Goal: Information Seeking & Learning: Learn about a topic

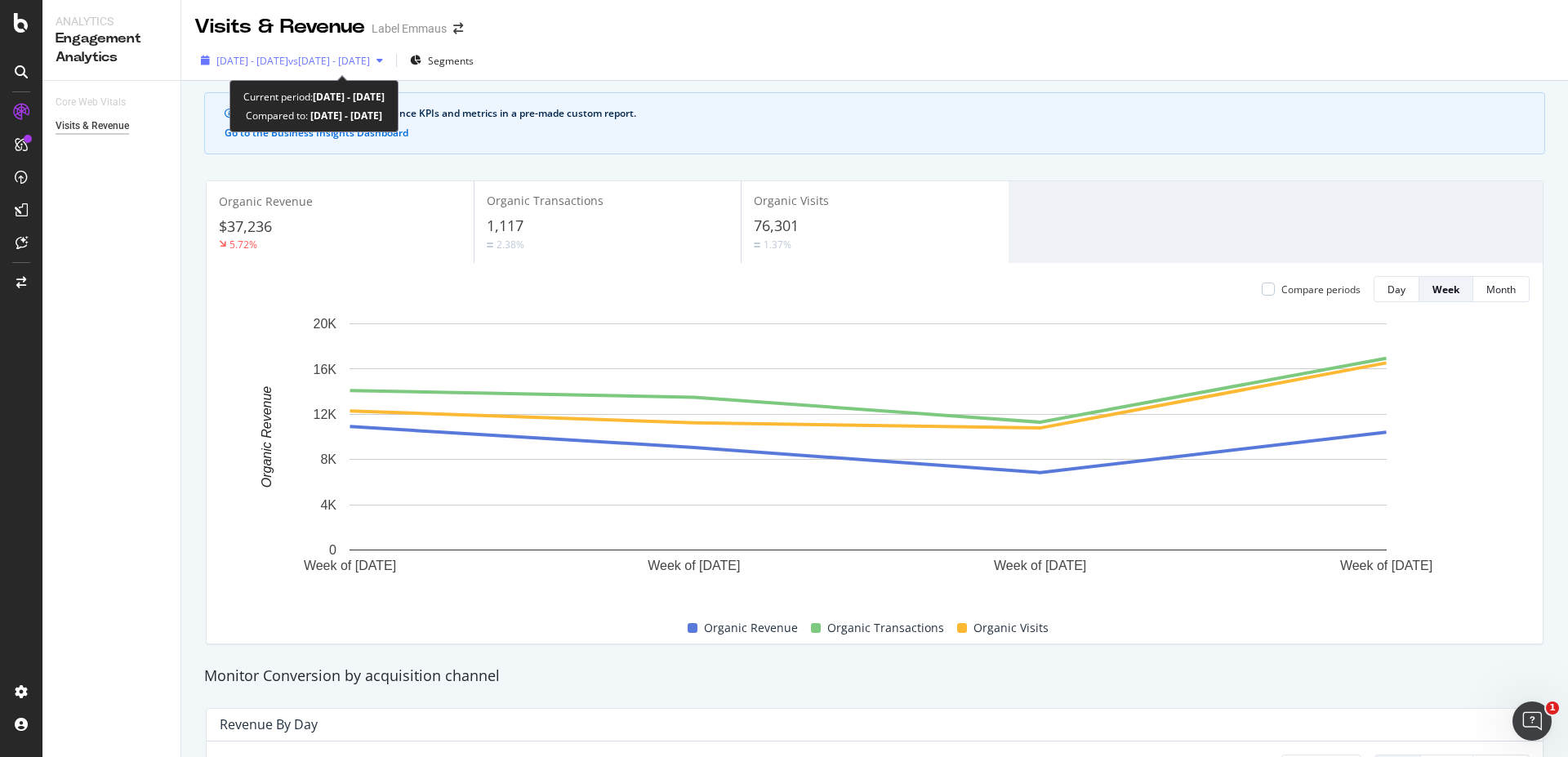
click at [288, 57] on span "2025 Mar. 24th - Apr. 20th" at bounding box center [252, 60] width 72 height 14
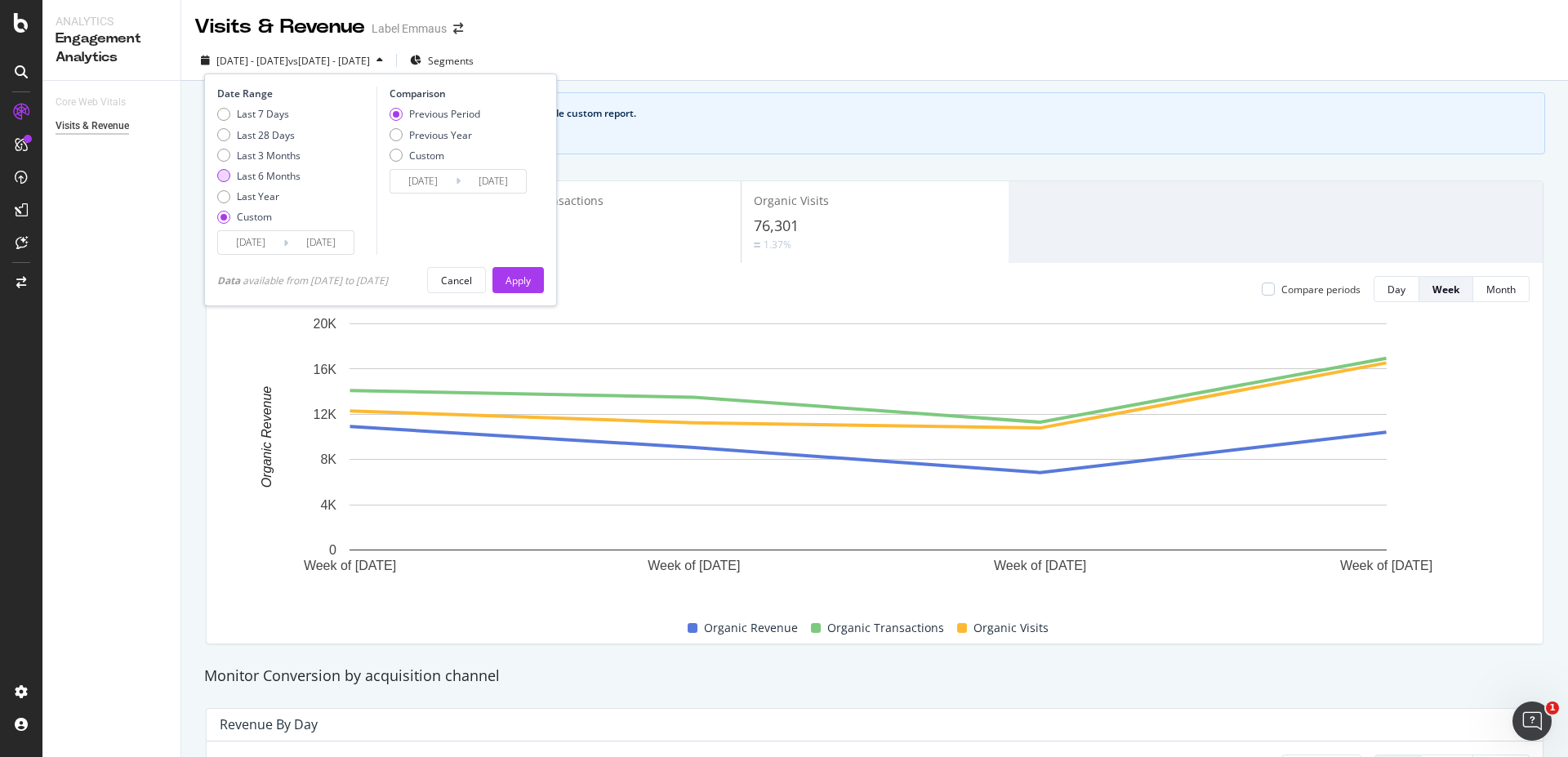
click at [274, 175] on div "Last 6 Months" at bounding box center [268, 176] width 64 height 14
type input "2024/09/28"
type input "2025/03/30"
type input "2025/03/31"
type input "2025/09/30"
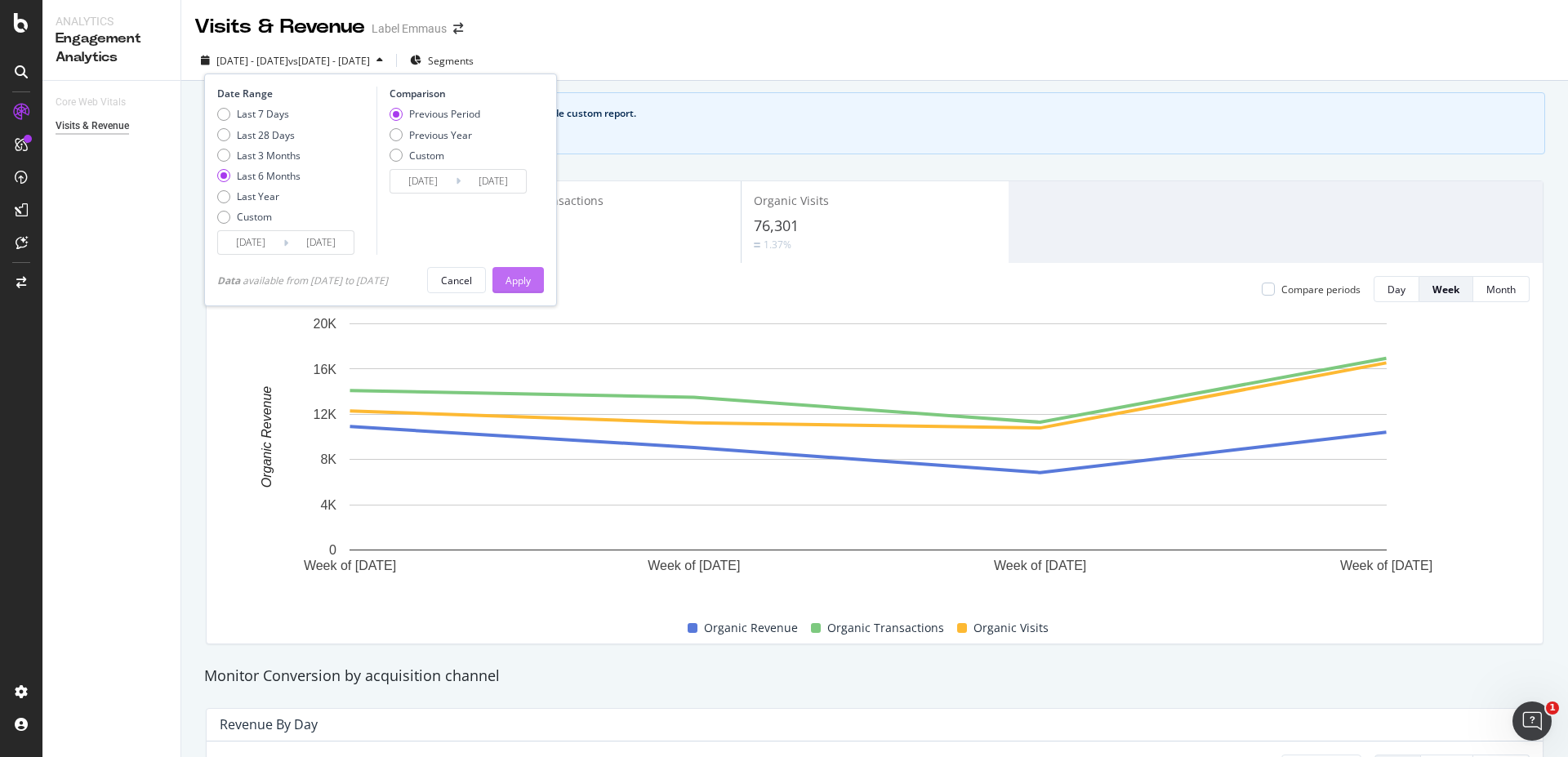
click at [515, 283] on div "Apply" at bounding box center [518, 280] width 26 height 14
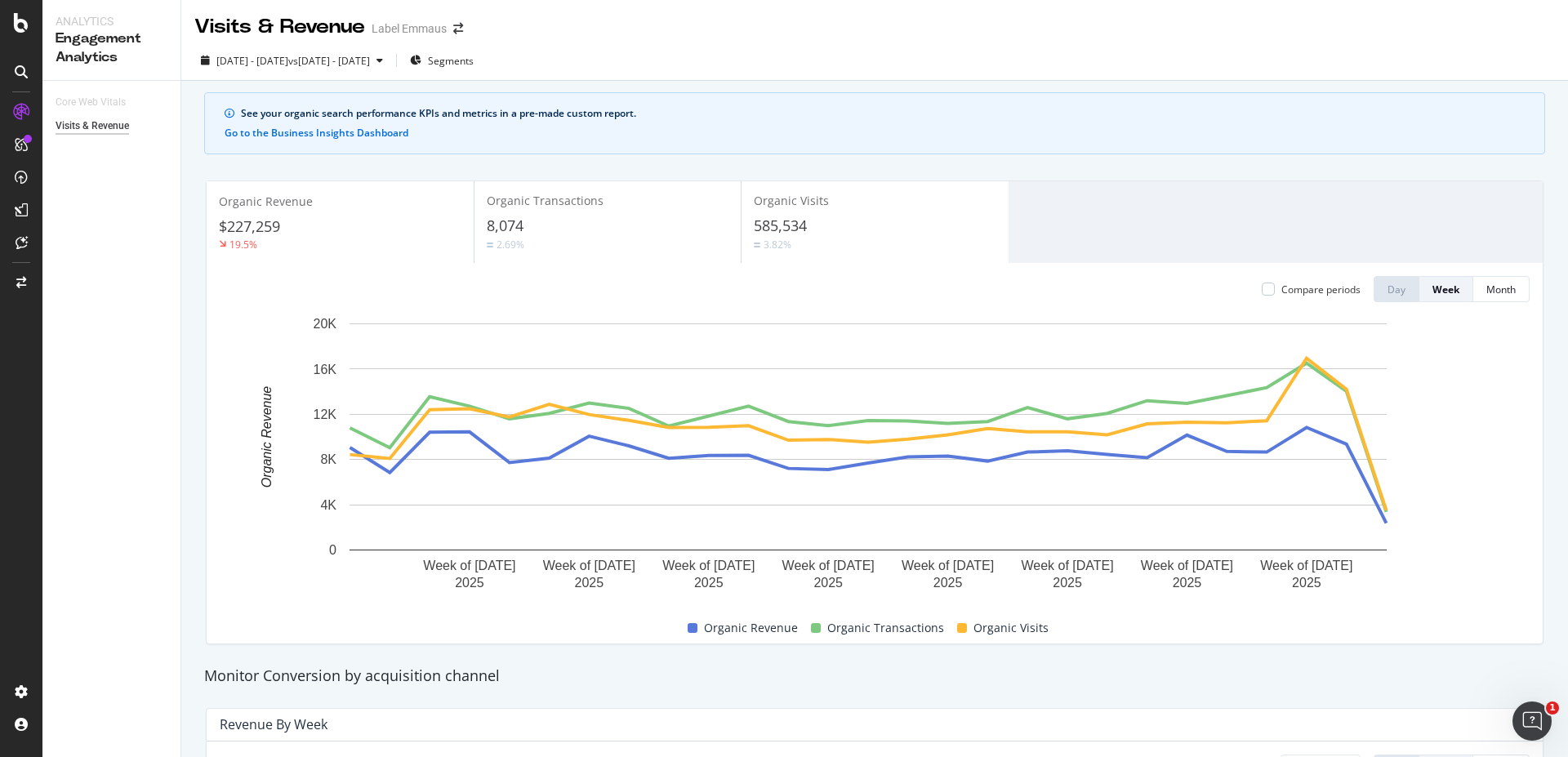
click at [615, 218] on div "8,074" at bounding box center [607, 226] width 242 height 21
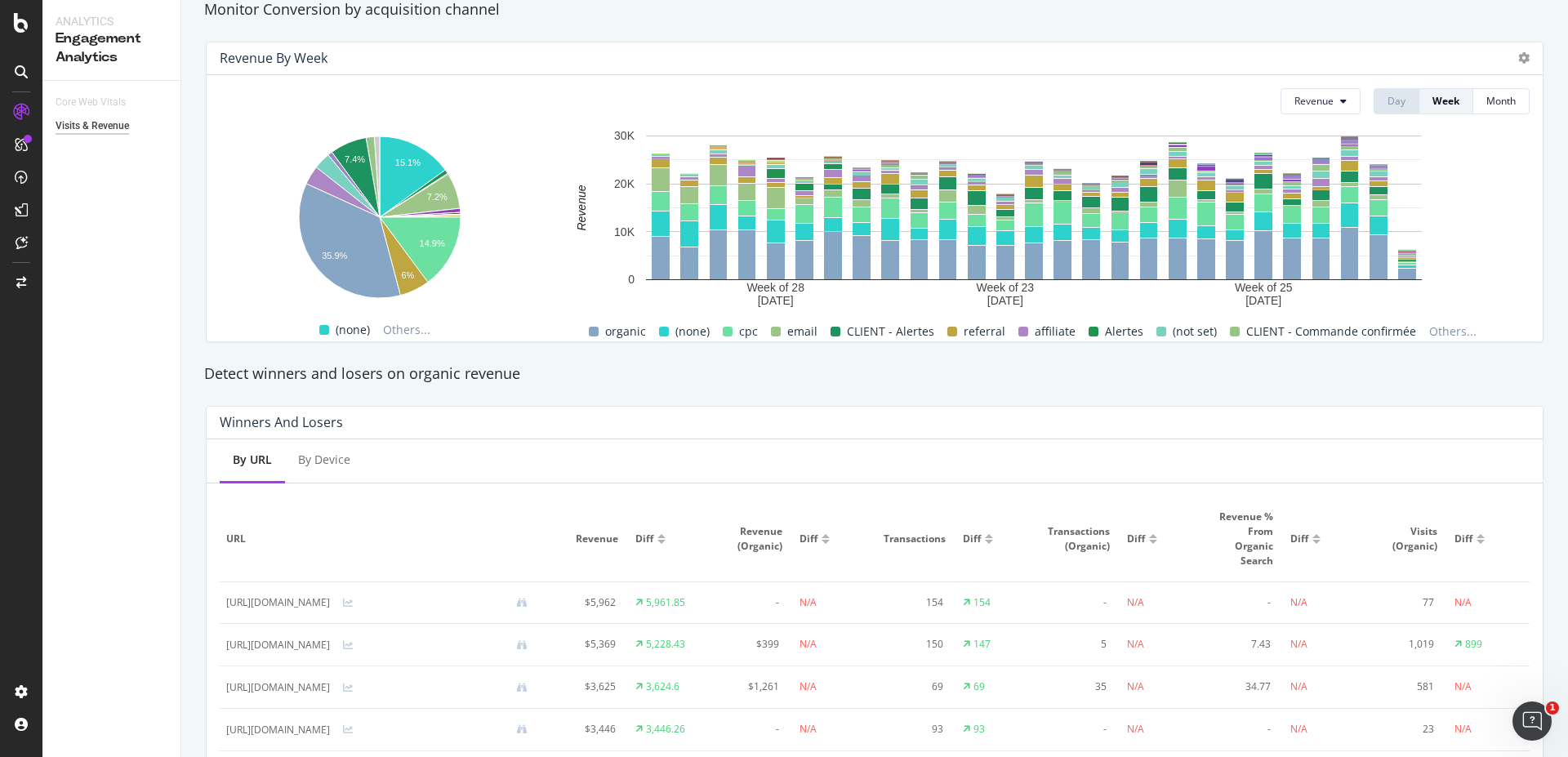
scroll to position [500, 0]
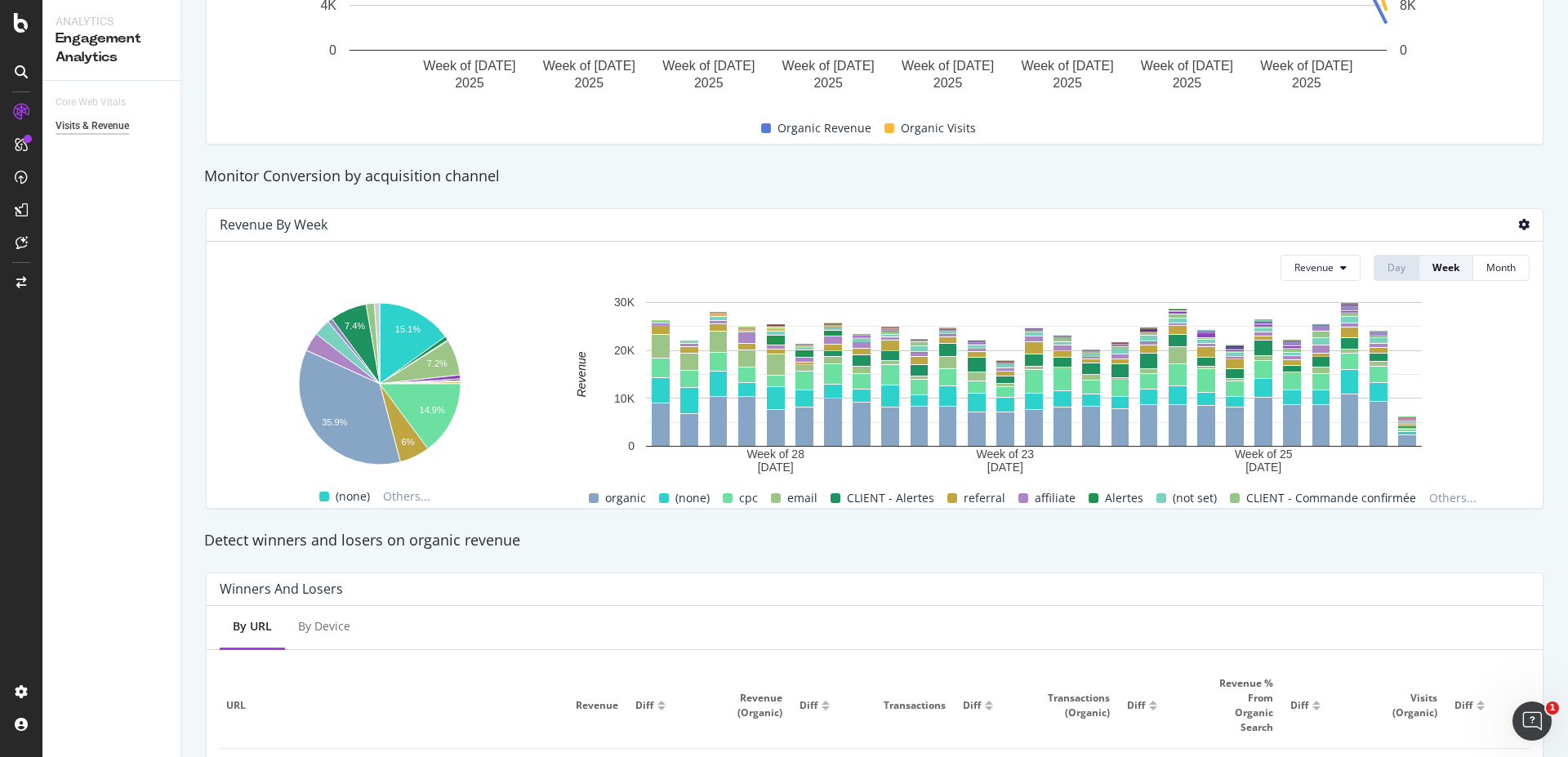
click at [1518, 222] on icon at bounding box center [1523, 225] width 12 height 12
click at [1471, 237] on span "Bar (by Percentage)" at bounding box center [1445, 240] width 91 height 15
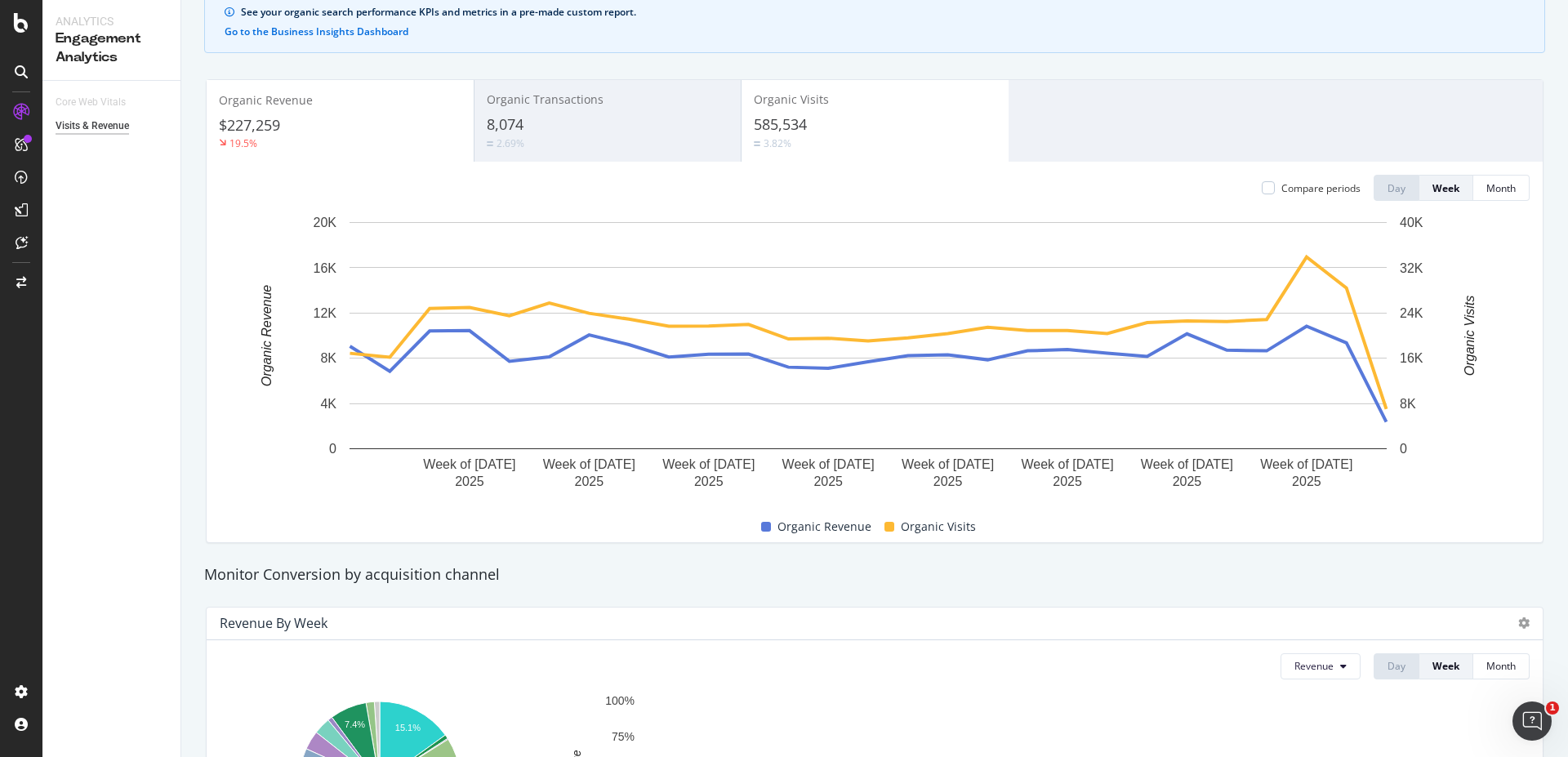
scroll to position [0, 0]
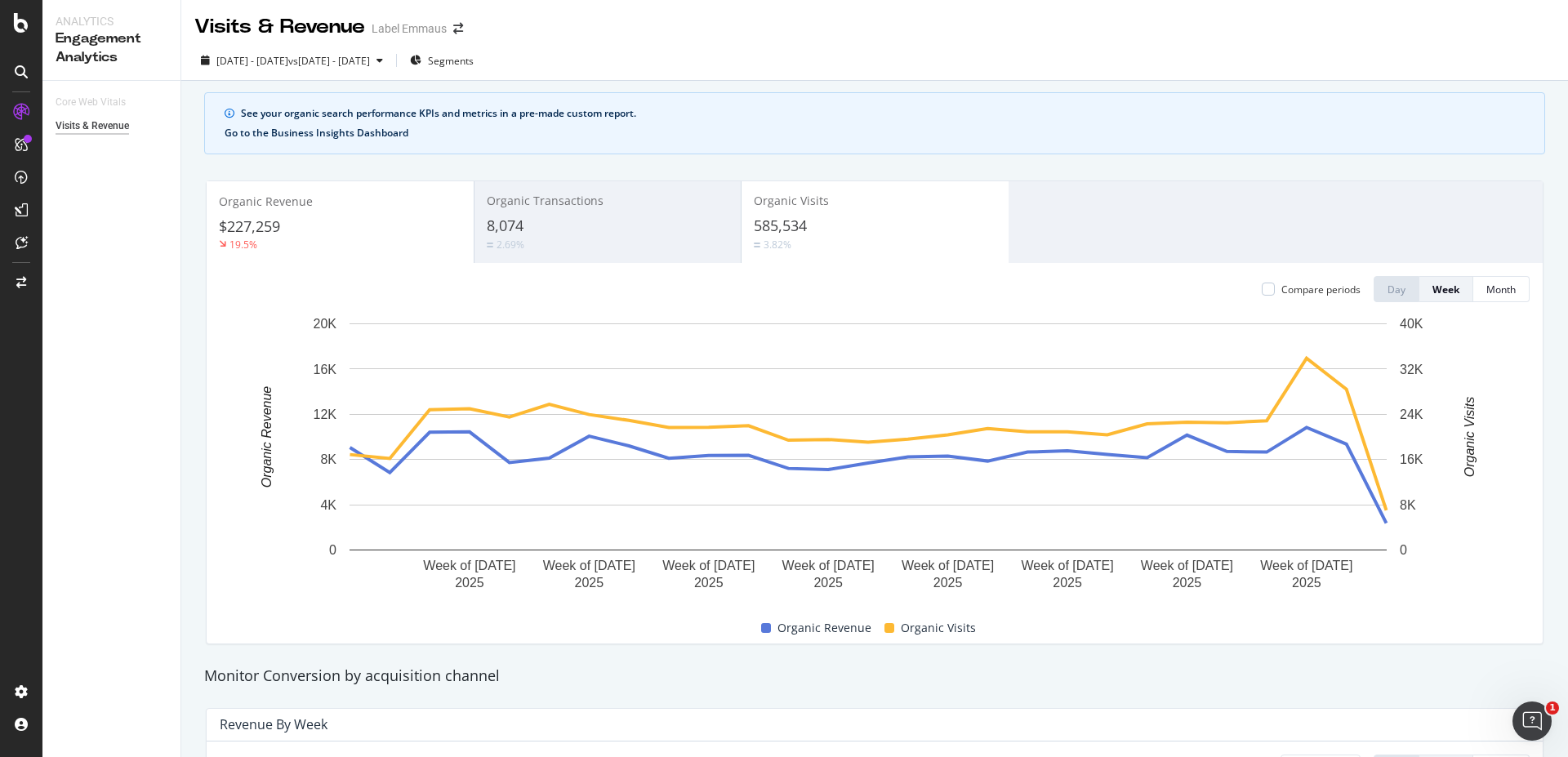
click at [366, 131] on button "Go to the Business Insights Dashboard" at bounding box center [316, 133] width 183 height 12
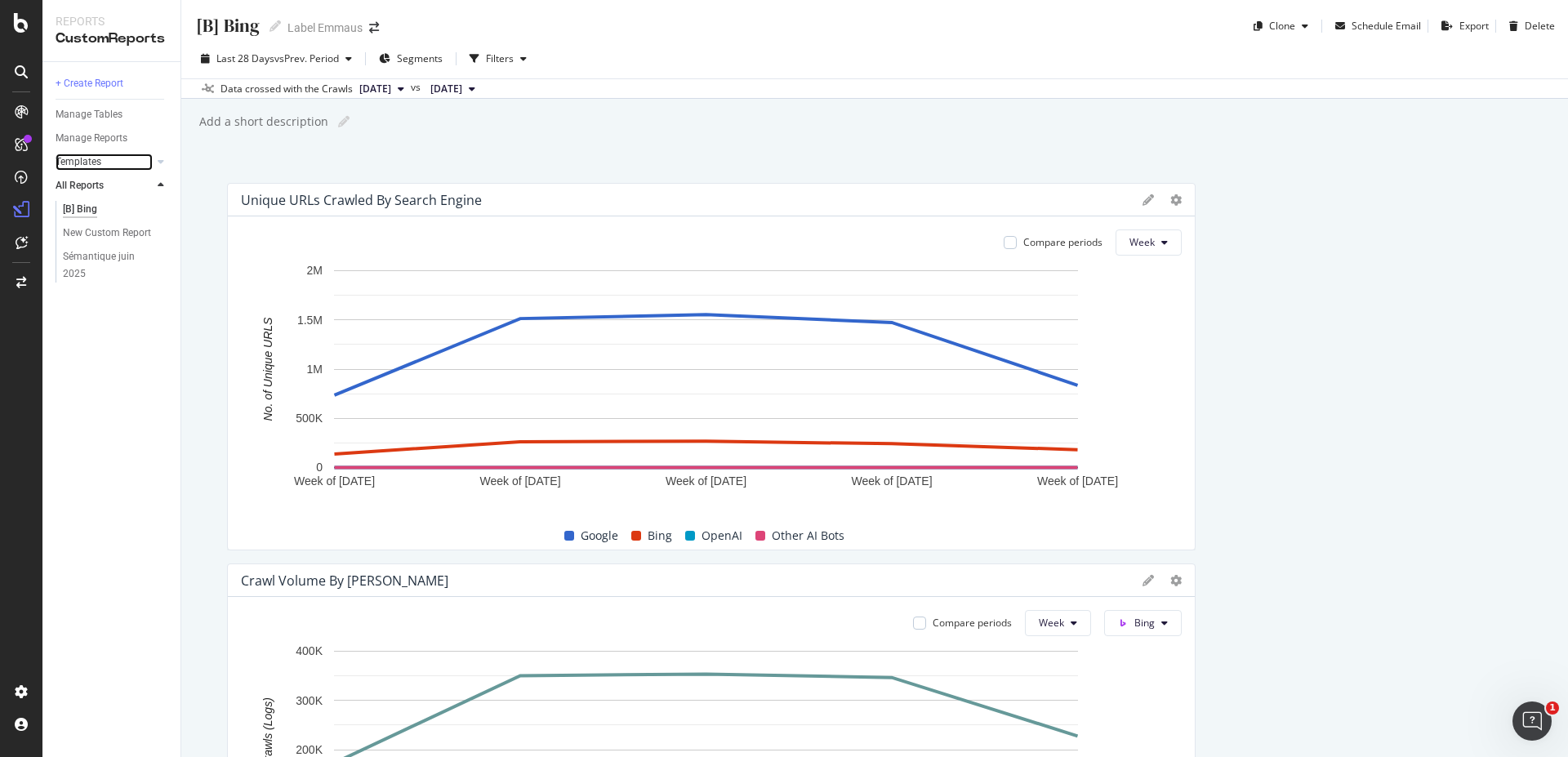
click at [135, 159] on link "Templates" at bounding box center [104, 162] width 97 height 17
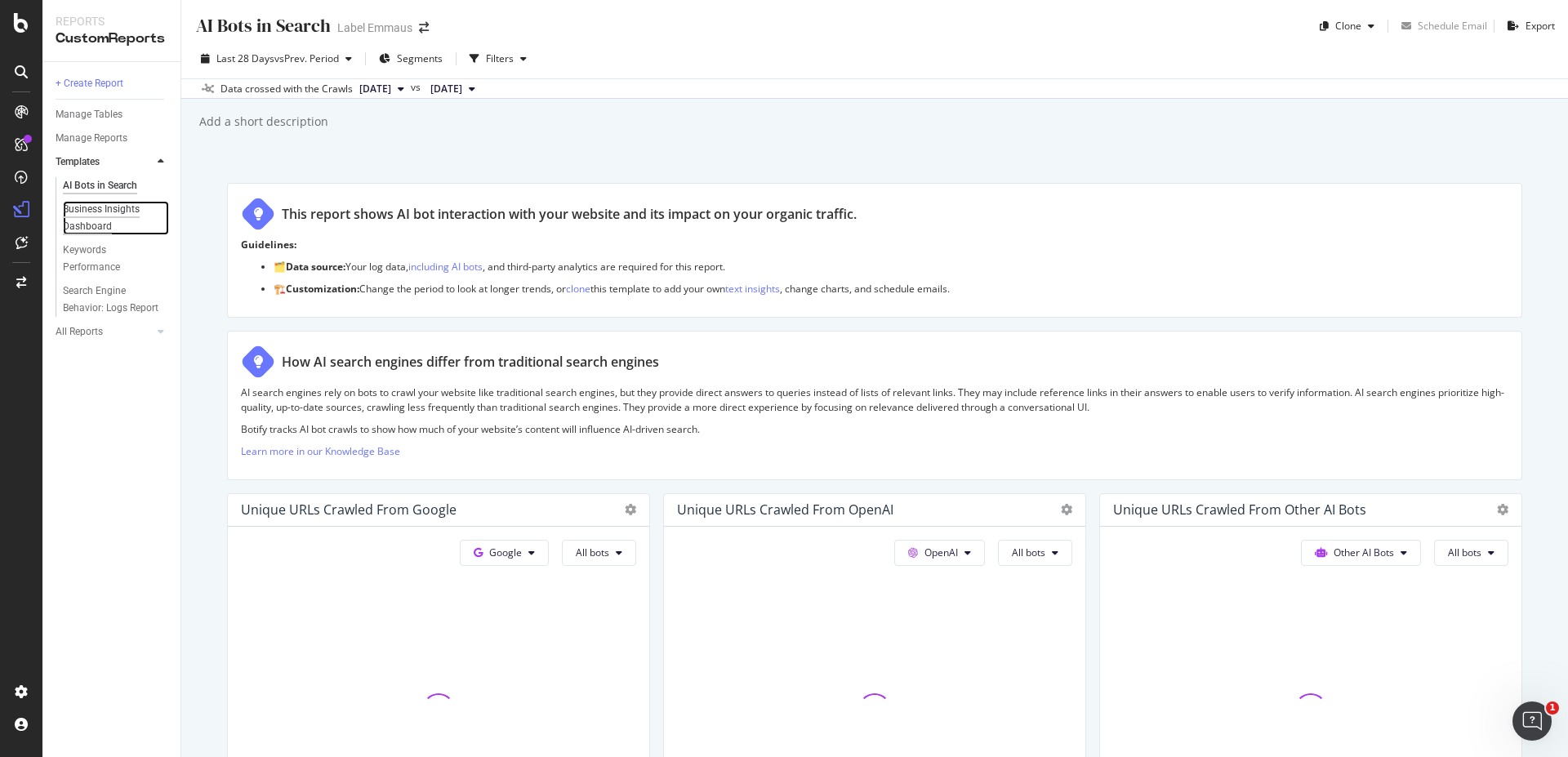
click at [122, 210] on div "Business Insights Dashboard" at bounding box center [110, 218] width 94 height 35
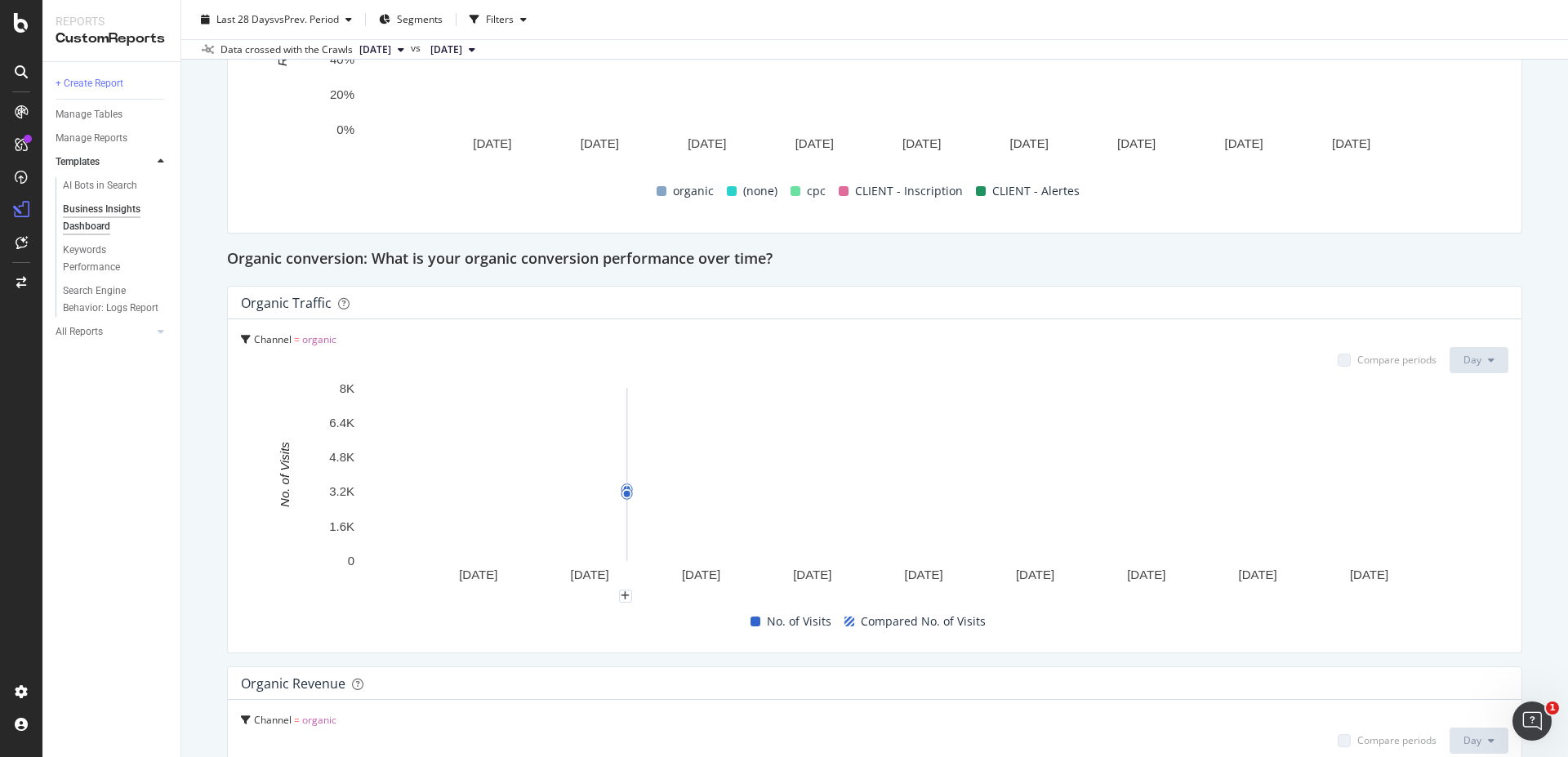
scroll to position [1307, 0]
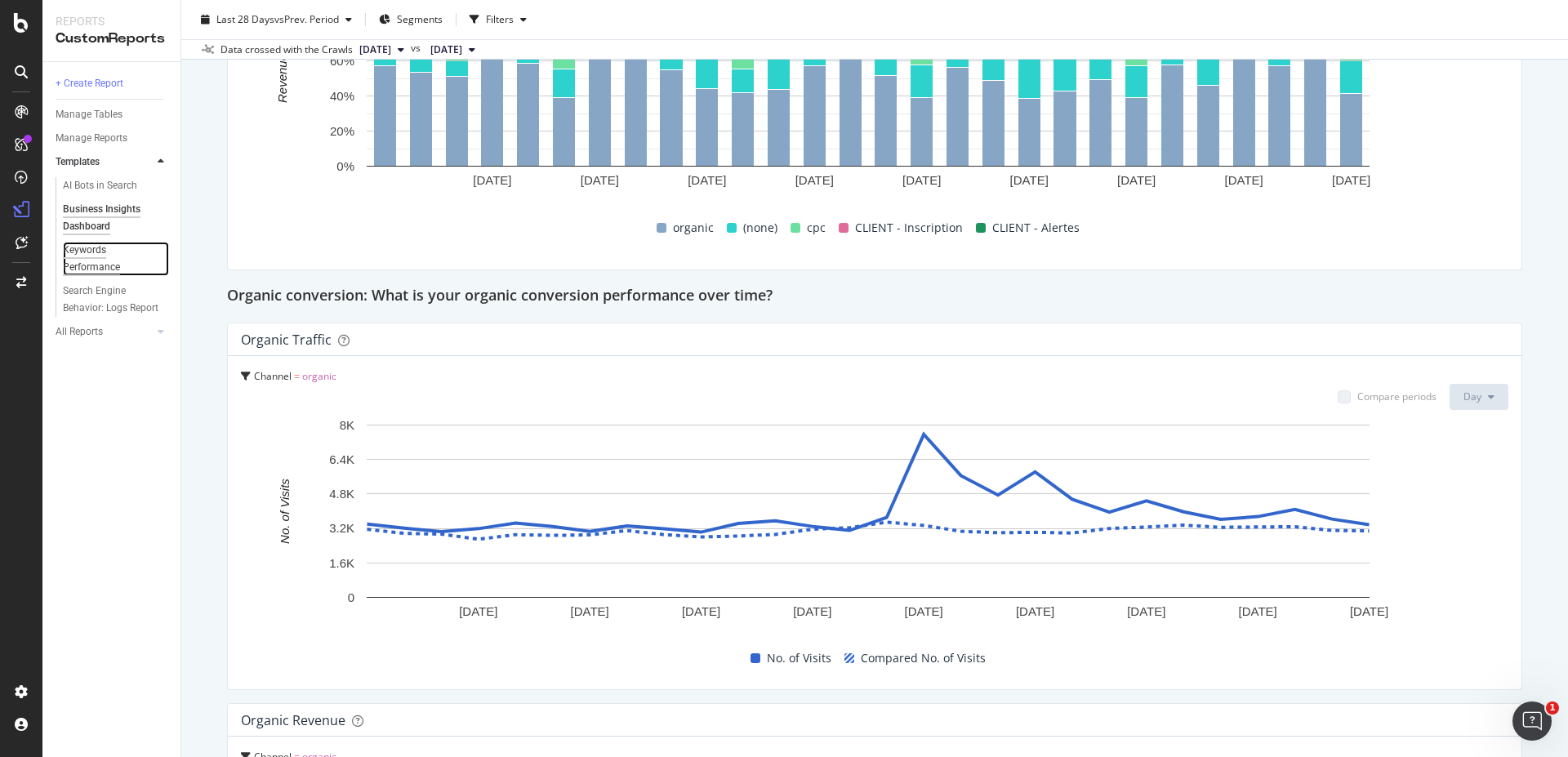
click at [89, 259] on div "Keywords Performance" at bounding box center [108, 259] width 92 height 35
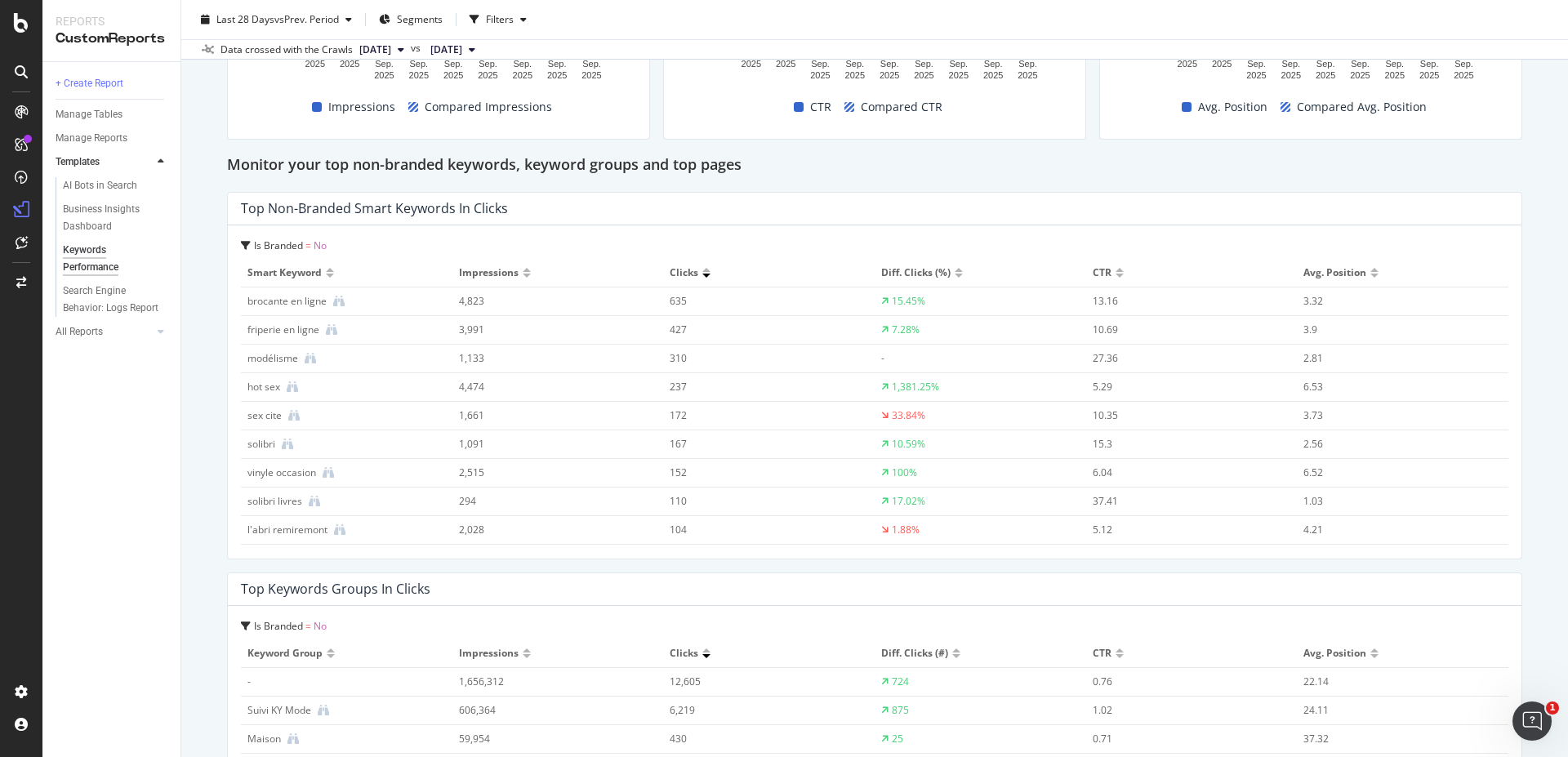
click at [484, 269] on span "Impressions" at bounding box center [488, 273] width 59 height 15
click at [523, 274] on div at bounding box center [527, 275] width 8 height 4
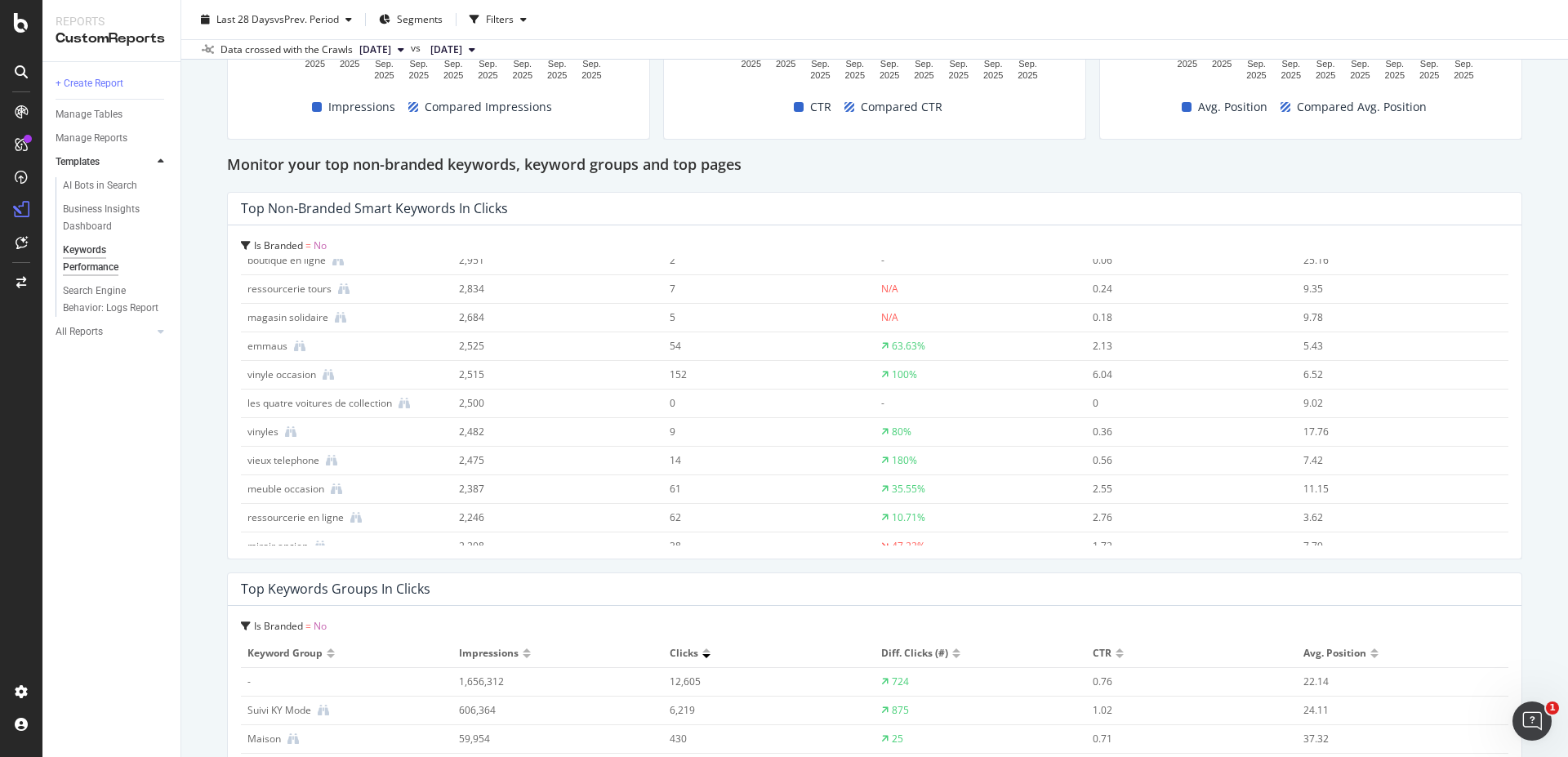
scroll to position [583, 0]
click at [291, 405] on icon at bounding box center [291, 404] width 12 height 12
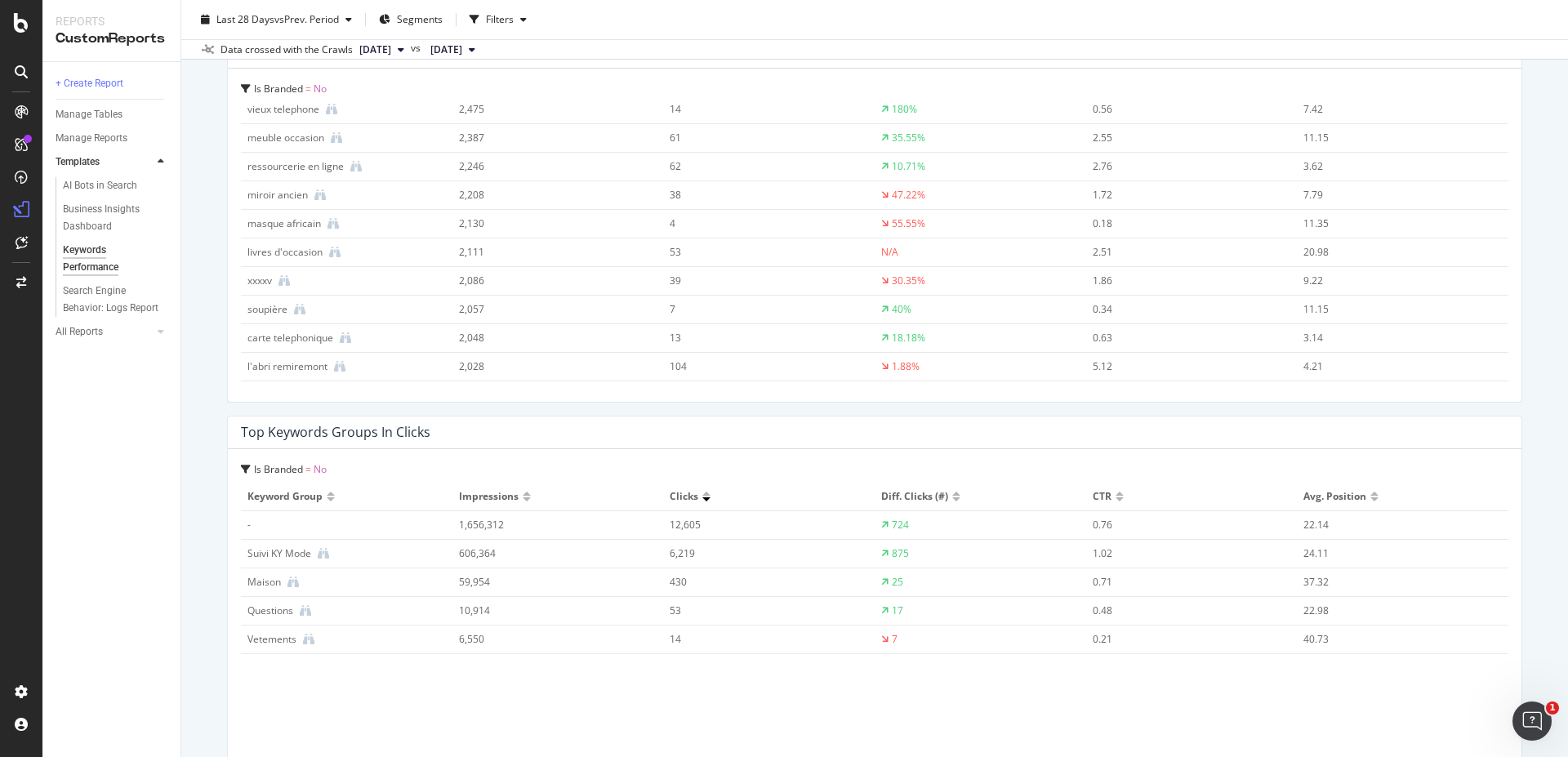
scroll to position [1666, 0]
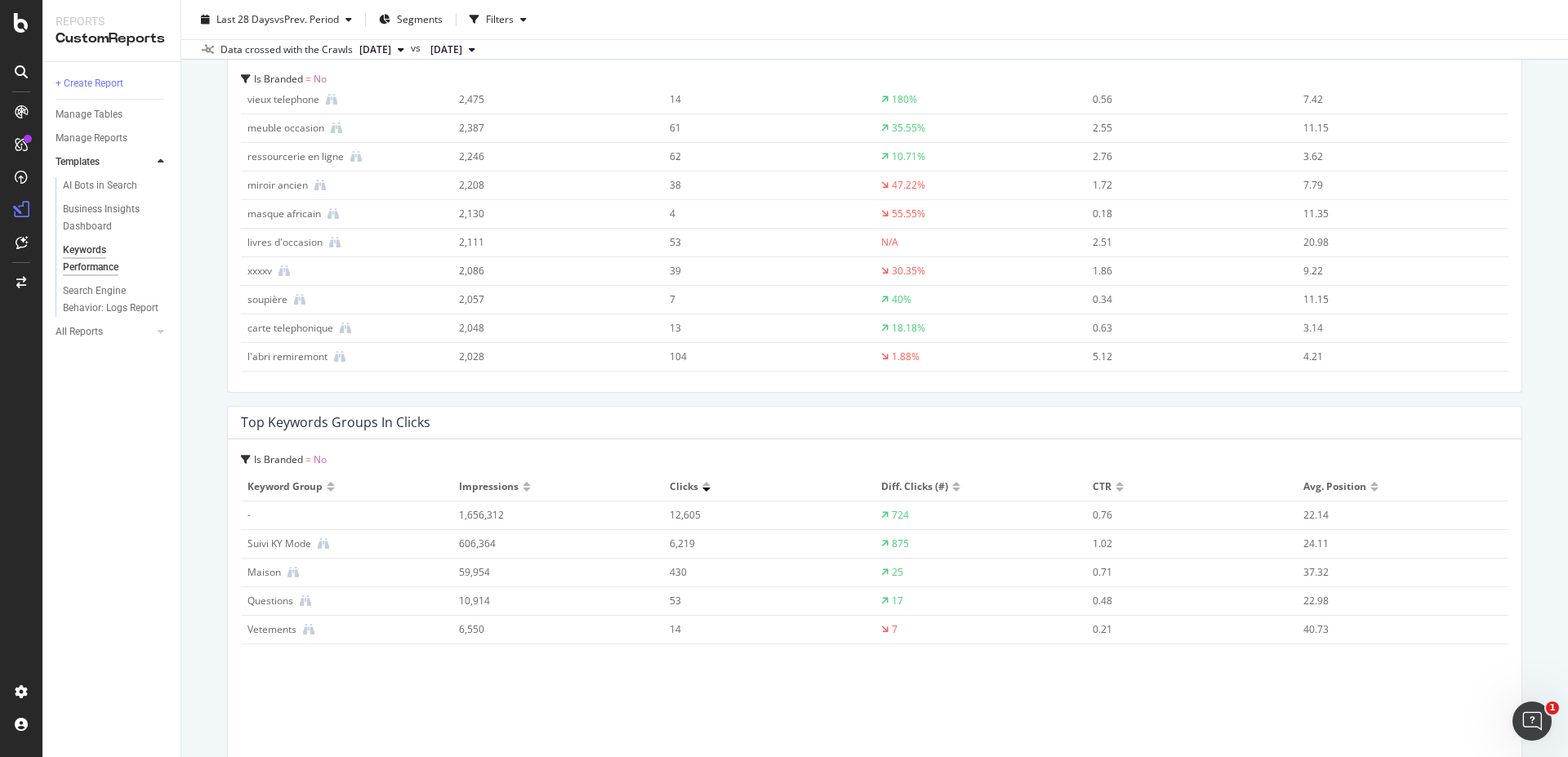
click at [536, 575] on div "59,954" at bounding box center [547, 573] width 178 height 15
click at [292, 570] on icon at bounding box center [293, 573] width 12 height 12
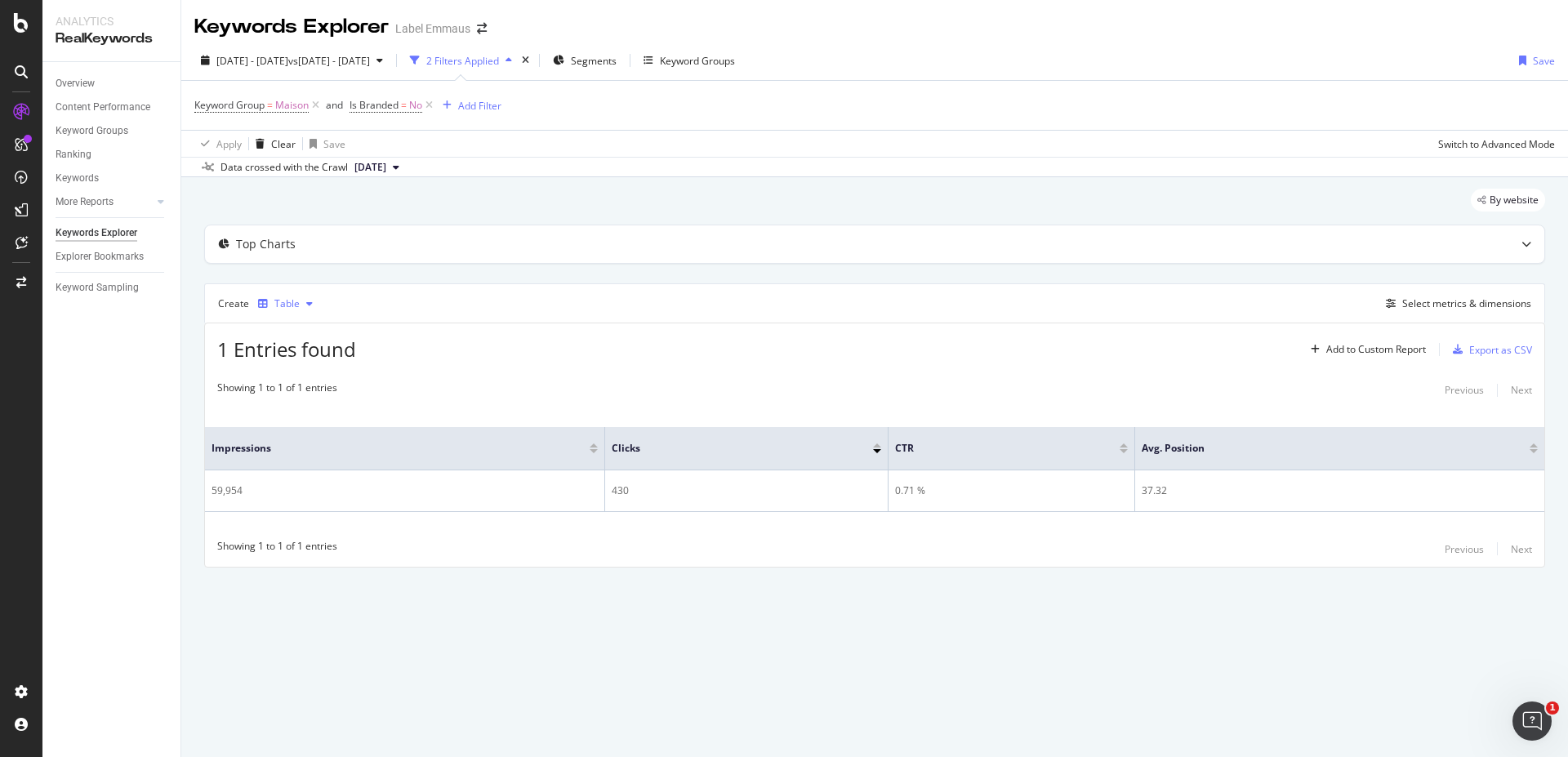
click at [306, 305] on icon "button" at bounding box center [310, 304] width 7 height 10
click at [576, 372] on div "1 Entries found Add to Custom Report Export as CSV Showing 1 to 1 of 1 entries …" at bounding box center [874, 445] width 1341 height 245
click at [1433, 308] on div "Select metrics & dimensions" at bounding box center [1466, 303] width 129 height 14
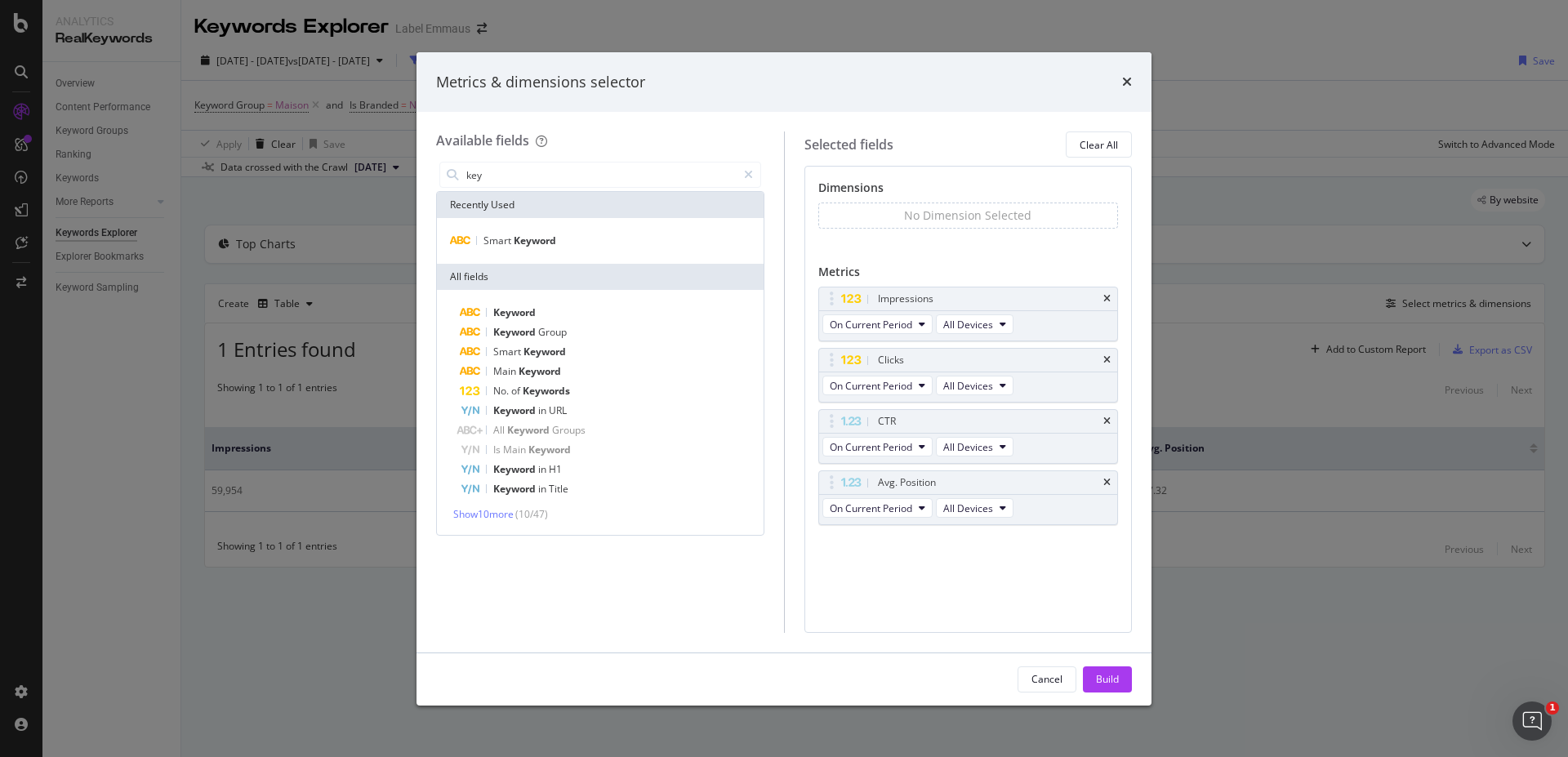
type input "key"
click at [547, 231] on div "Smart Keyword" at bounding box center [600, 240] width 326 height 45
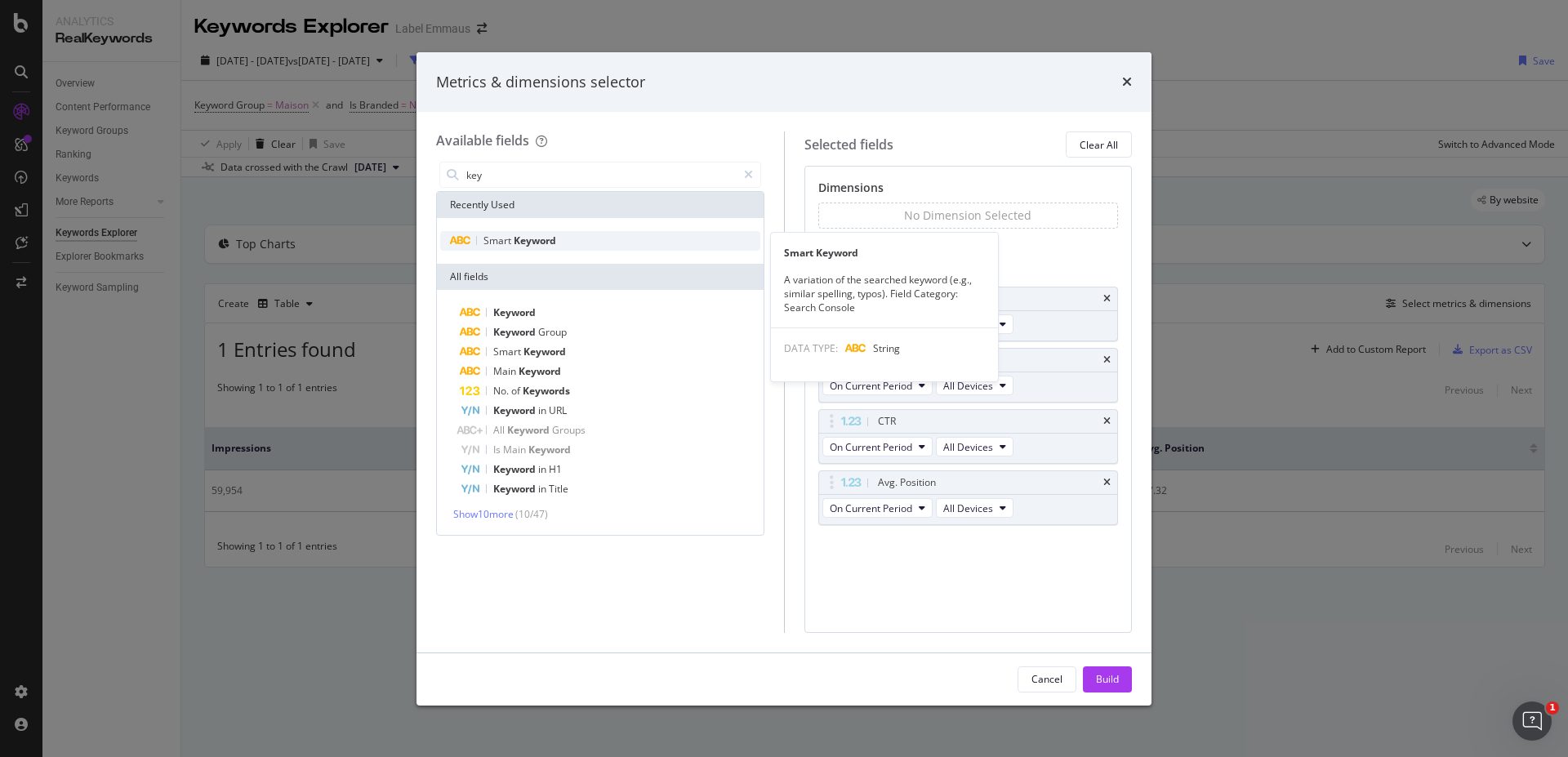
click at [546, 238] on span "Keyword" at bounding box center [535, 240] width 42 height 14
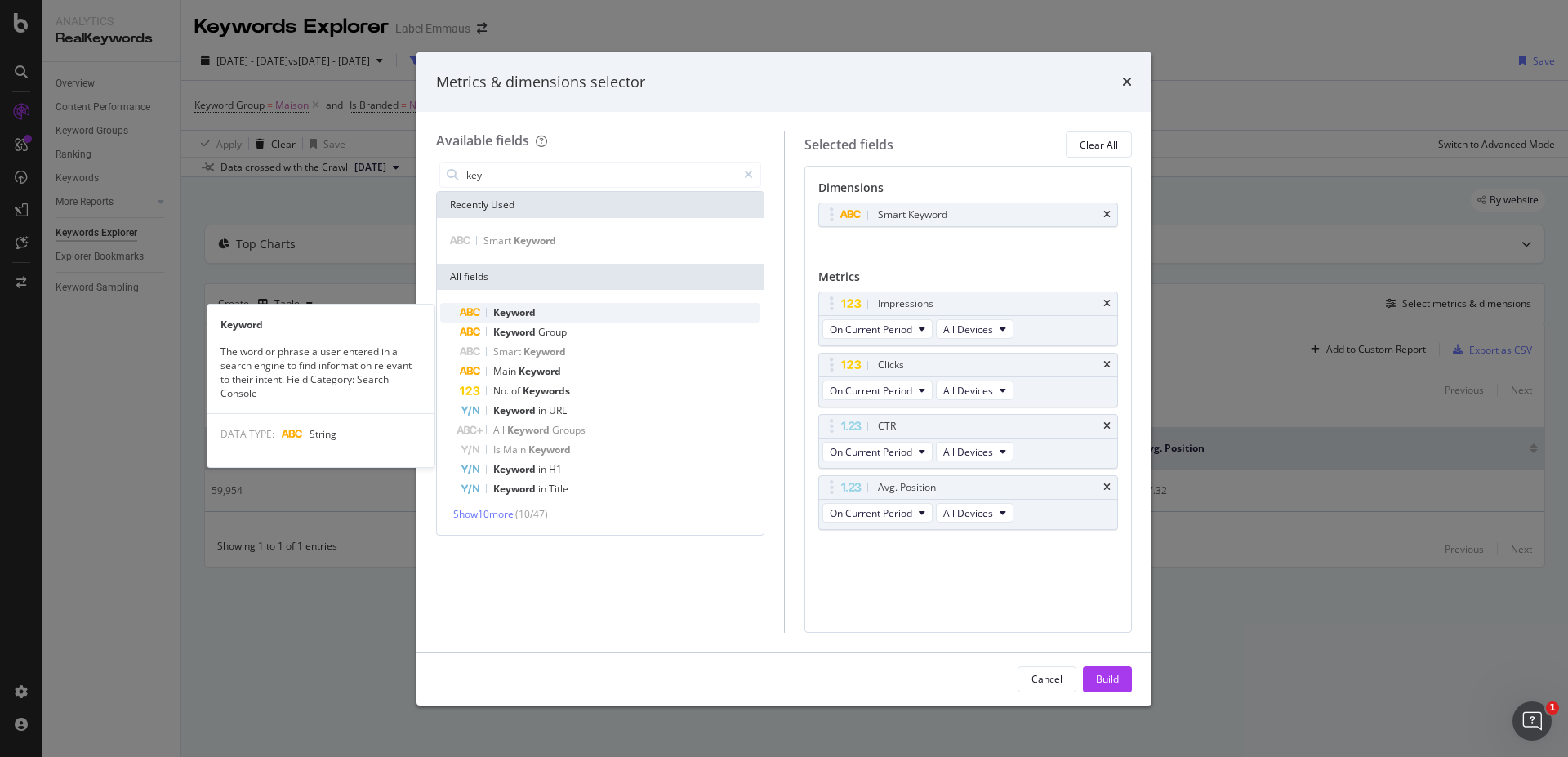
click at [531, 313] on span "Keyword" at bounding box center [514, 312] width 42 height 14
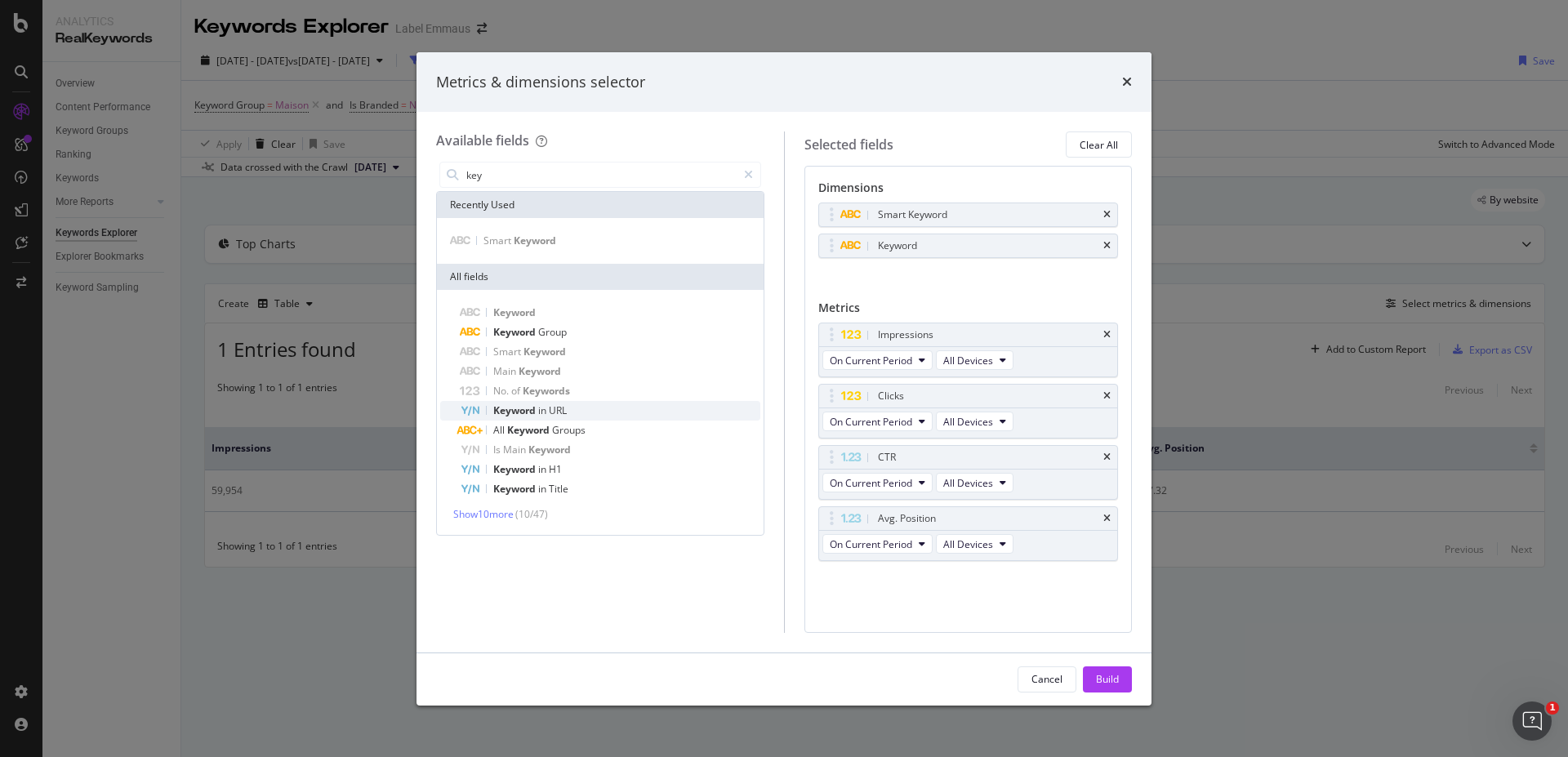
click at [618, 412] on div "Keyword in URL" at bounding box center [610, 411] width 301 height 20
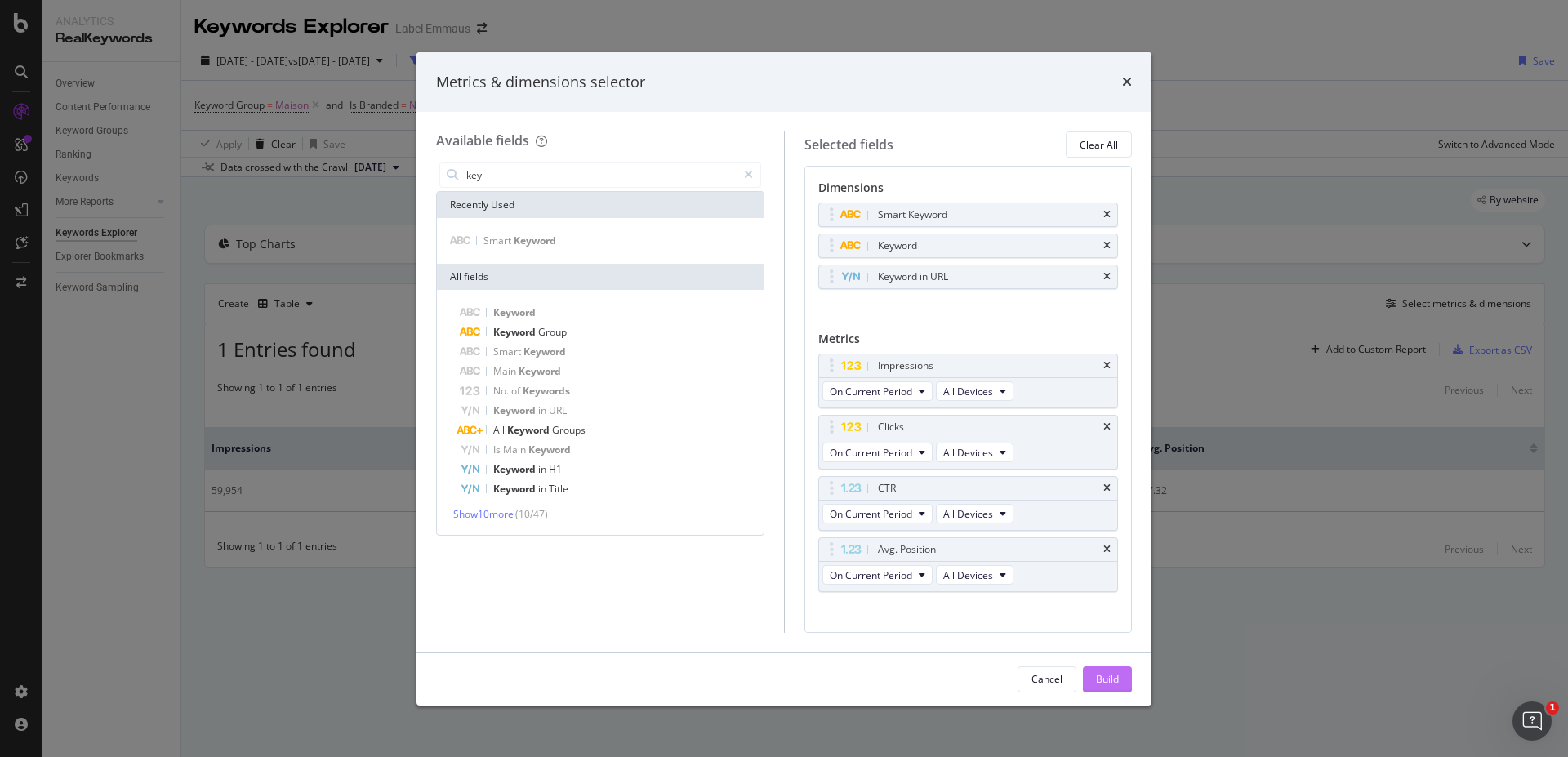
click at [1104, 679] on div "Build" at bounding box center [1107, 678] width 23 height 14
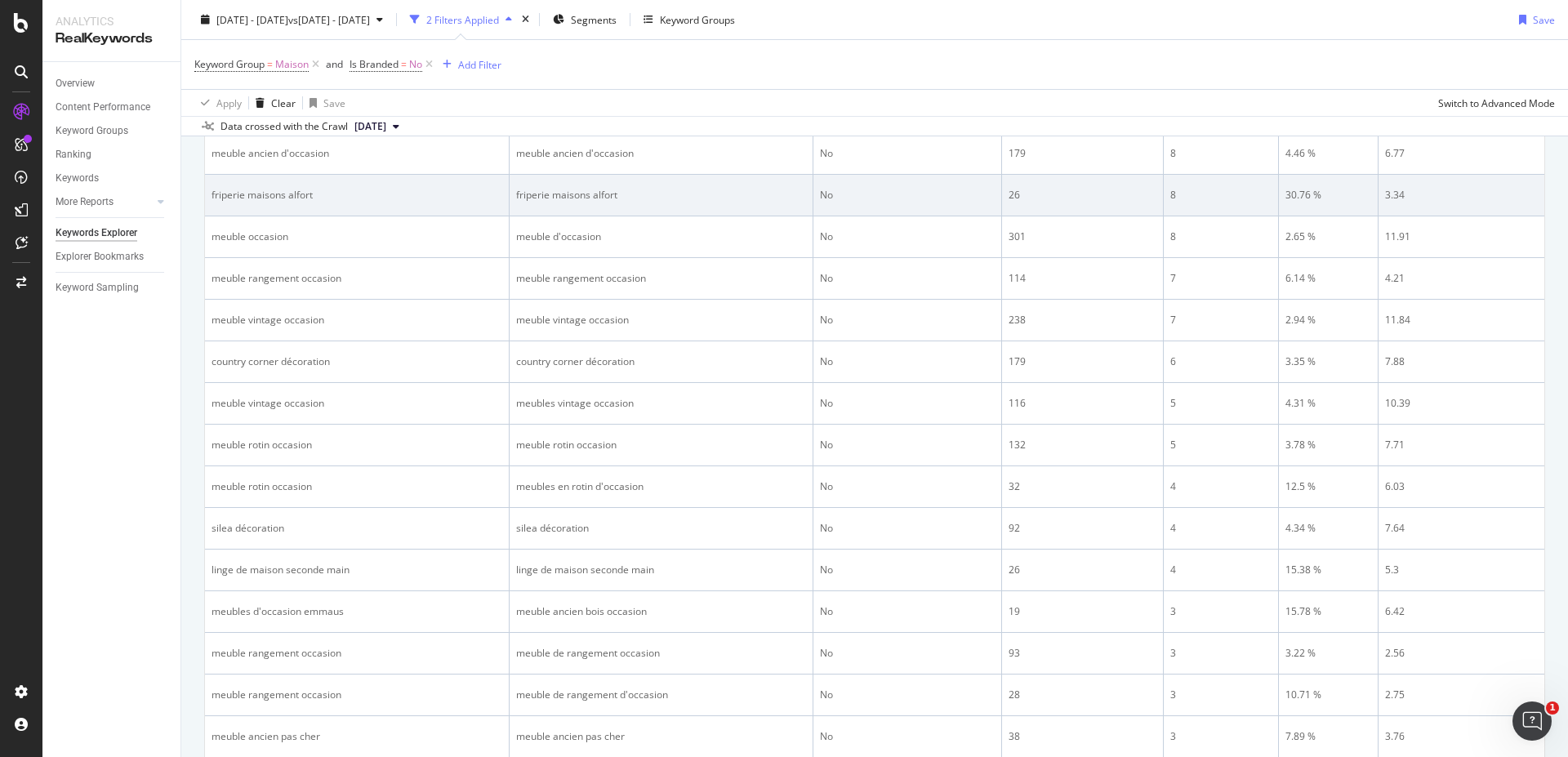
scroll to position [583, 0]
